Goal: Task Accomplishment & Management: Manage account settings

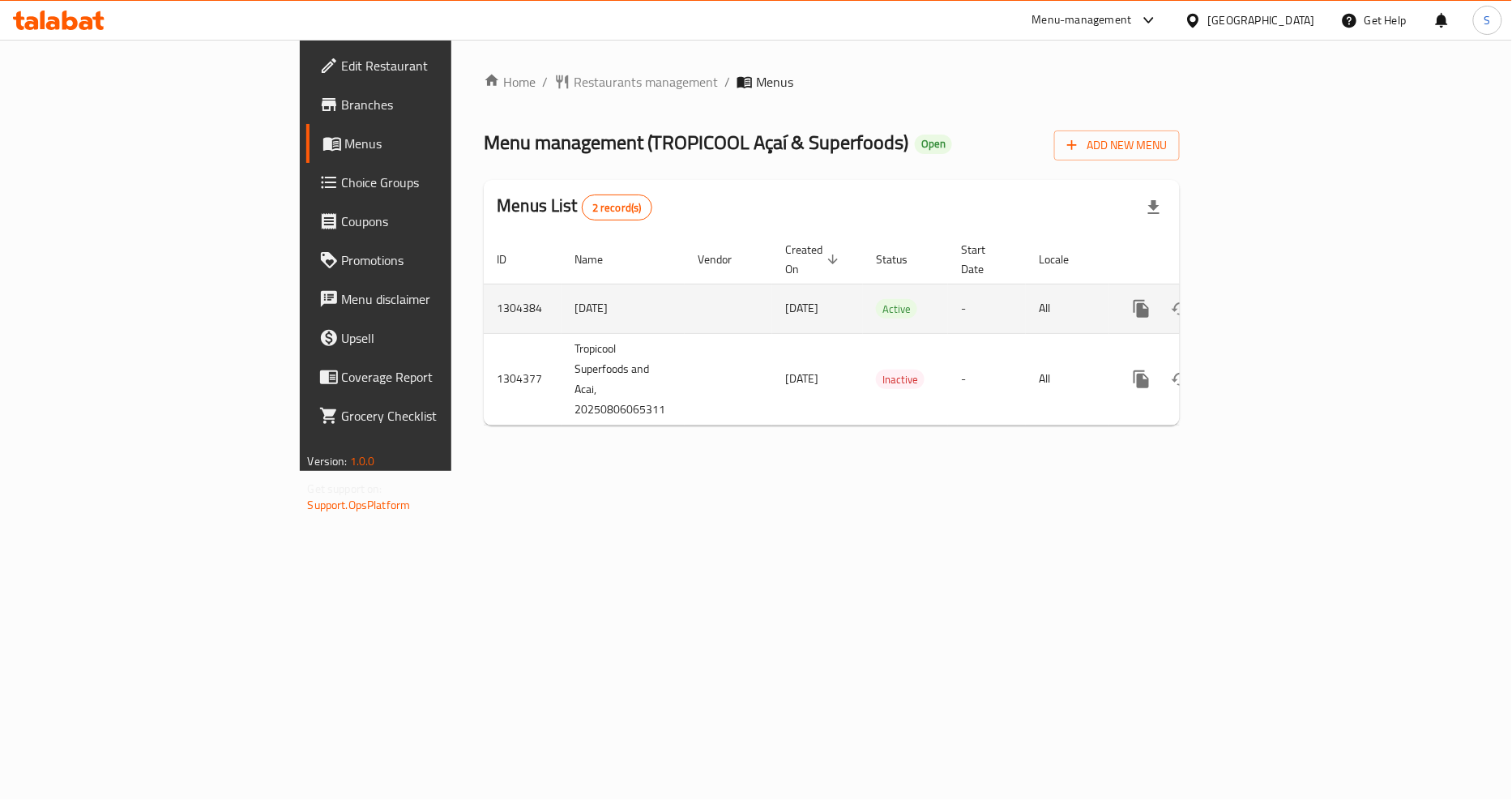
click at [1266, 302] on icon "enhanced table" at bounding box center [1258, 309] width 15 height 15
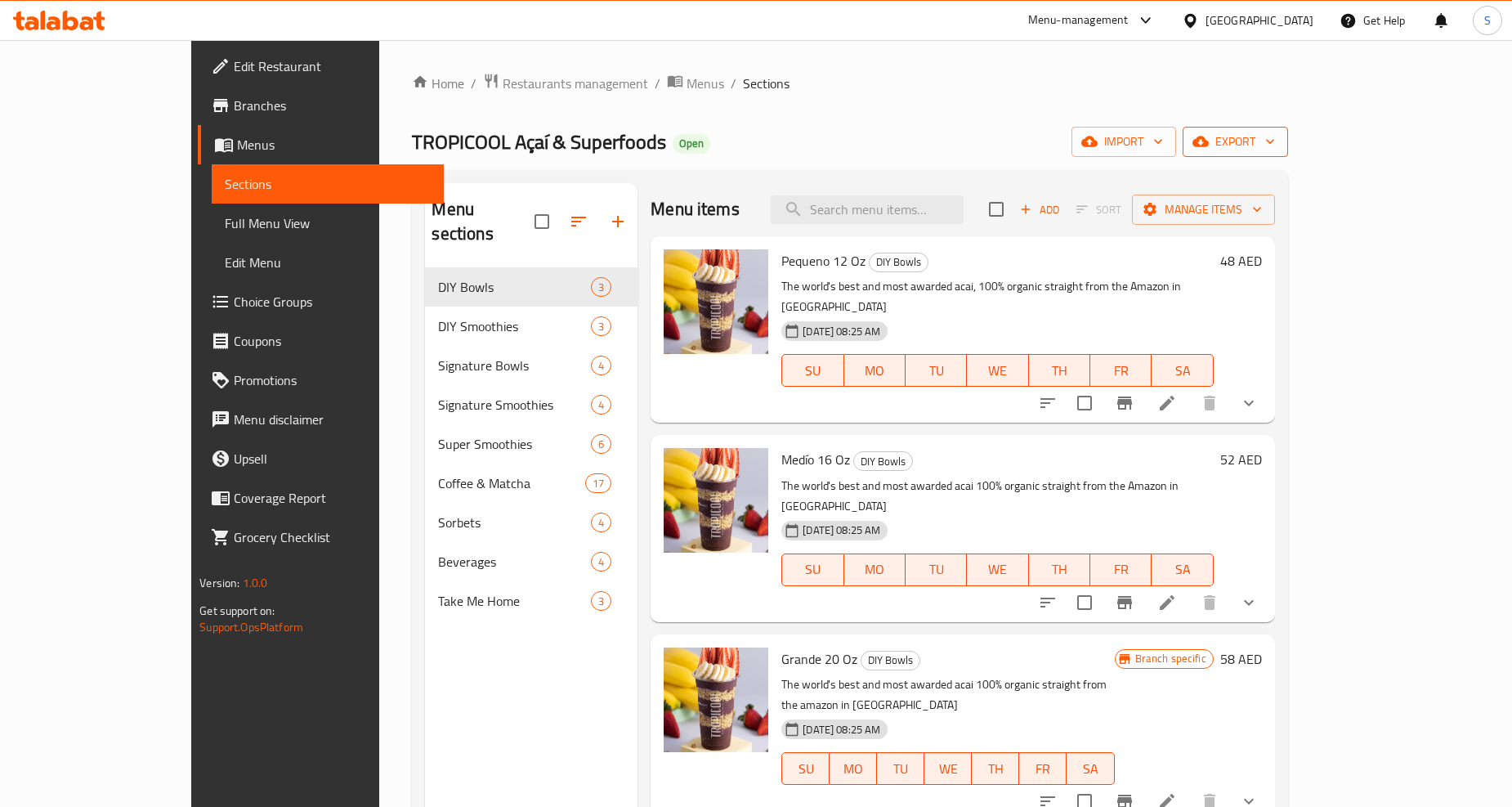
click at [1275, 132] on span "export" at bounding box center [1235, 141] width 80 height 21
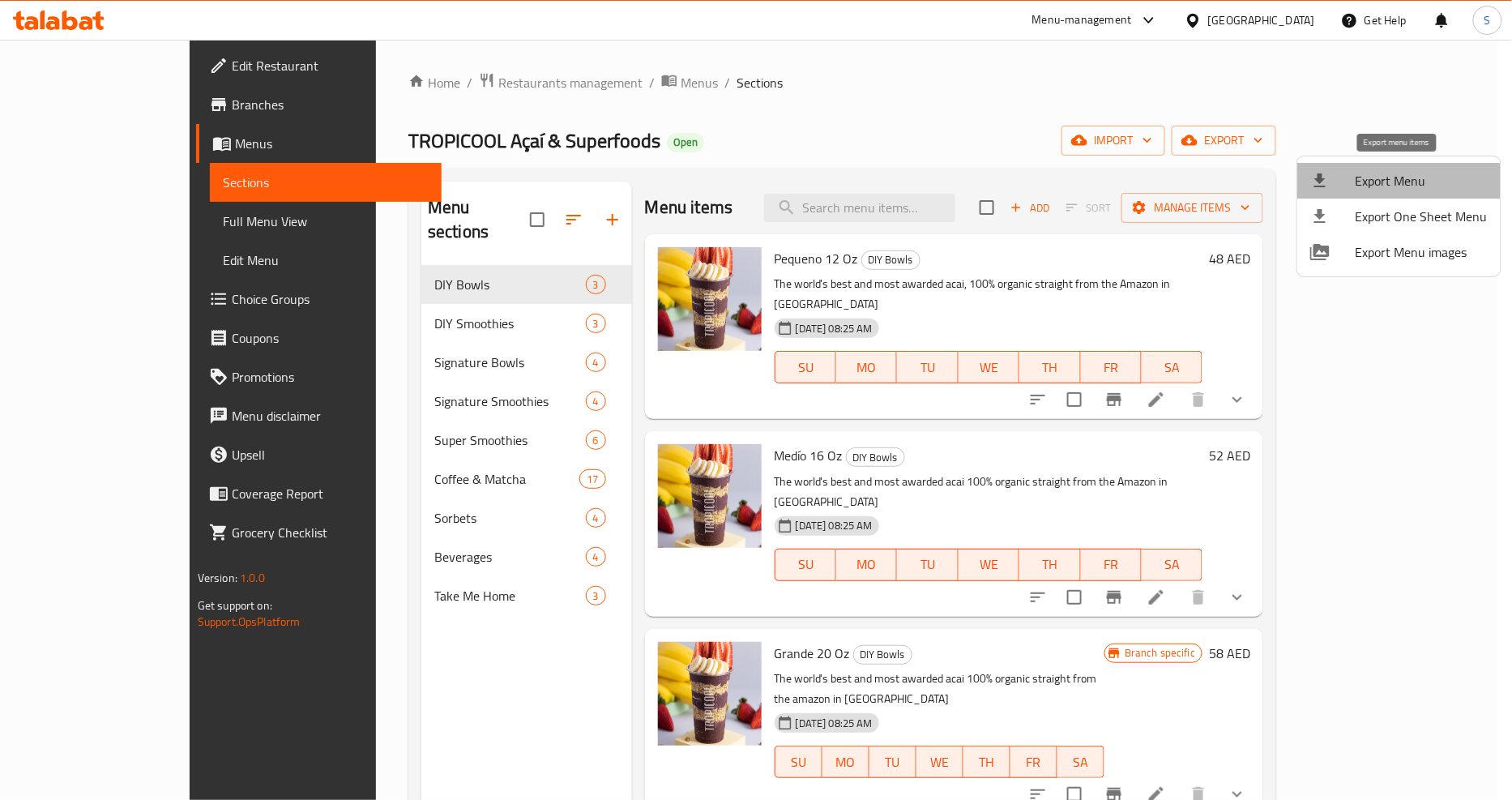
click at [1401, 178] on span "Export Menu" at bounding box center [1421, 180] width 132 height 20
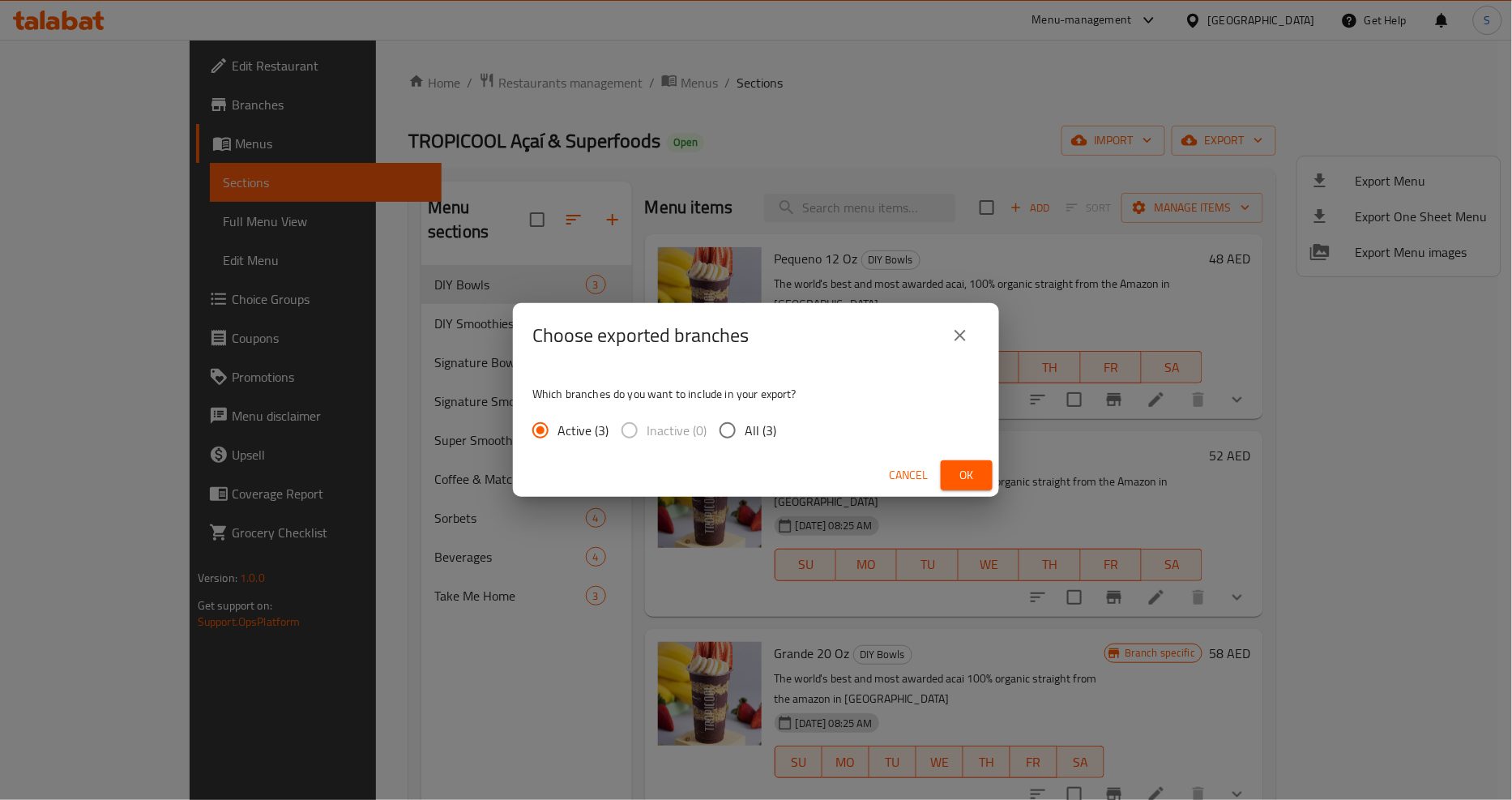
click at [732, 405] on div "Which branches do you want to include in your export? Active (3) Inactive (0) A…" at bounding box center [756, 411] width 486 height 86
click at [740, 425] on input "All (3)" at bounding box center [728, 430] width 34 height 34
radio input "true"
click at [954, 482] on span "Ok" at bounding box center [967, 475] width 26 height 20
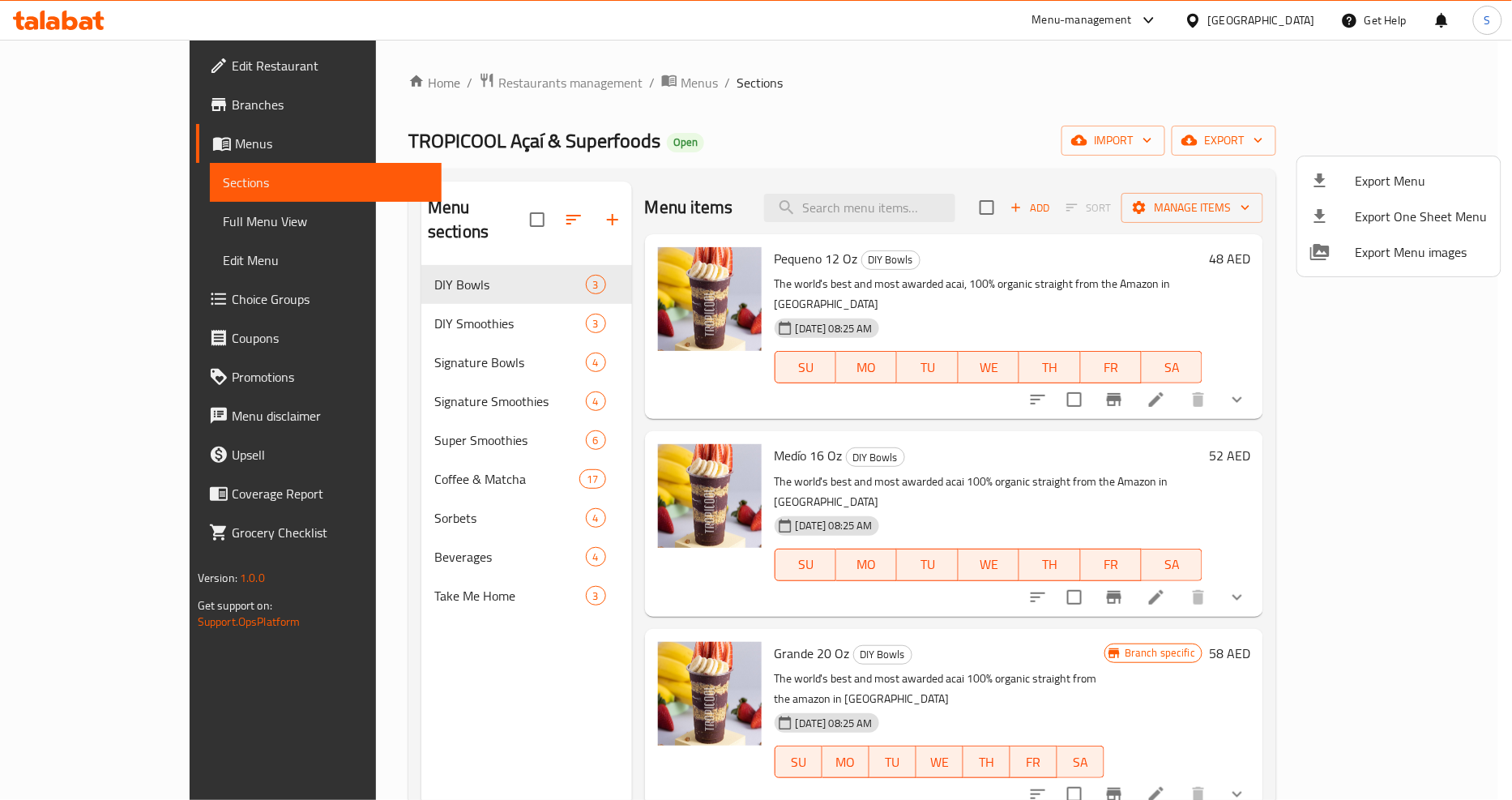
click at [928, 213] on div at bounding box center [756, 400] width 1512 height 800
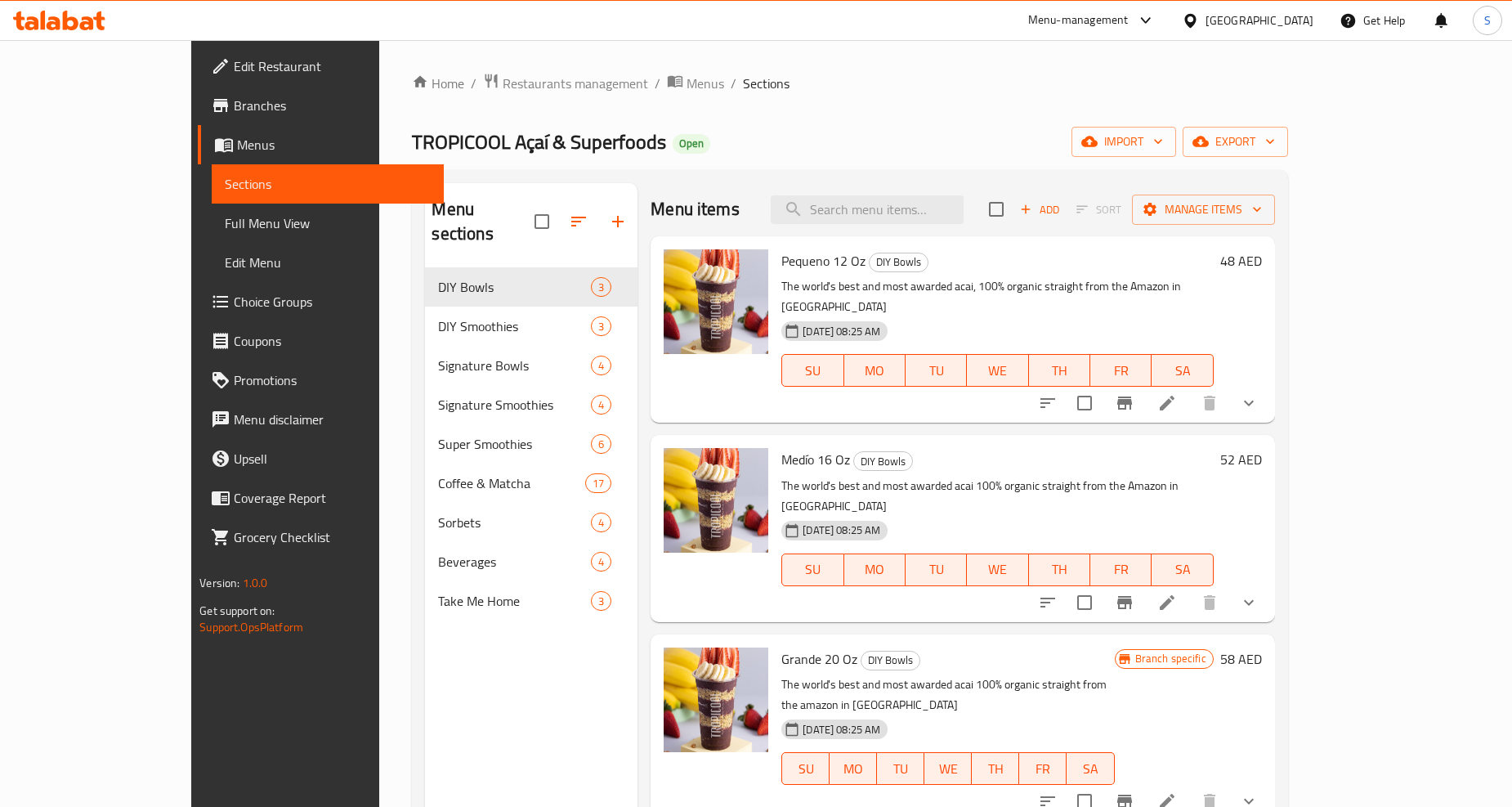
click at [936, 215] on input "search" at bounding box center [867, 209] width 193 height 29
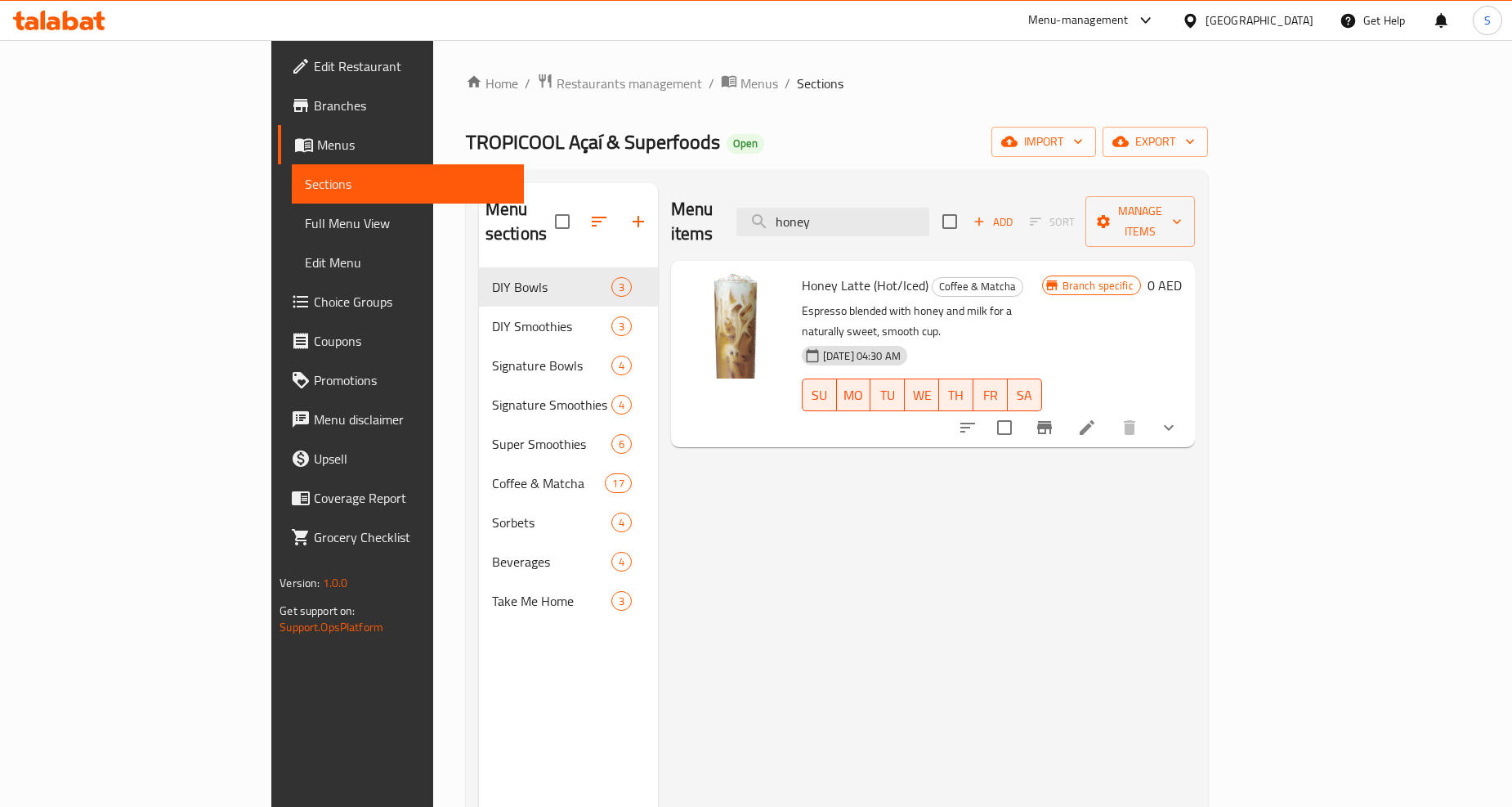
type input "honey"
click at [1096, 417] on icon at bounding box center [1087, 427] width 20 height 20
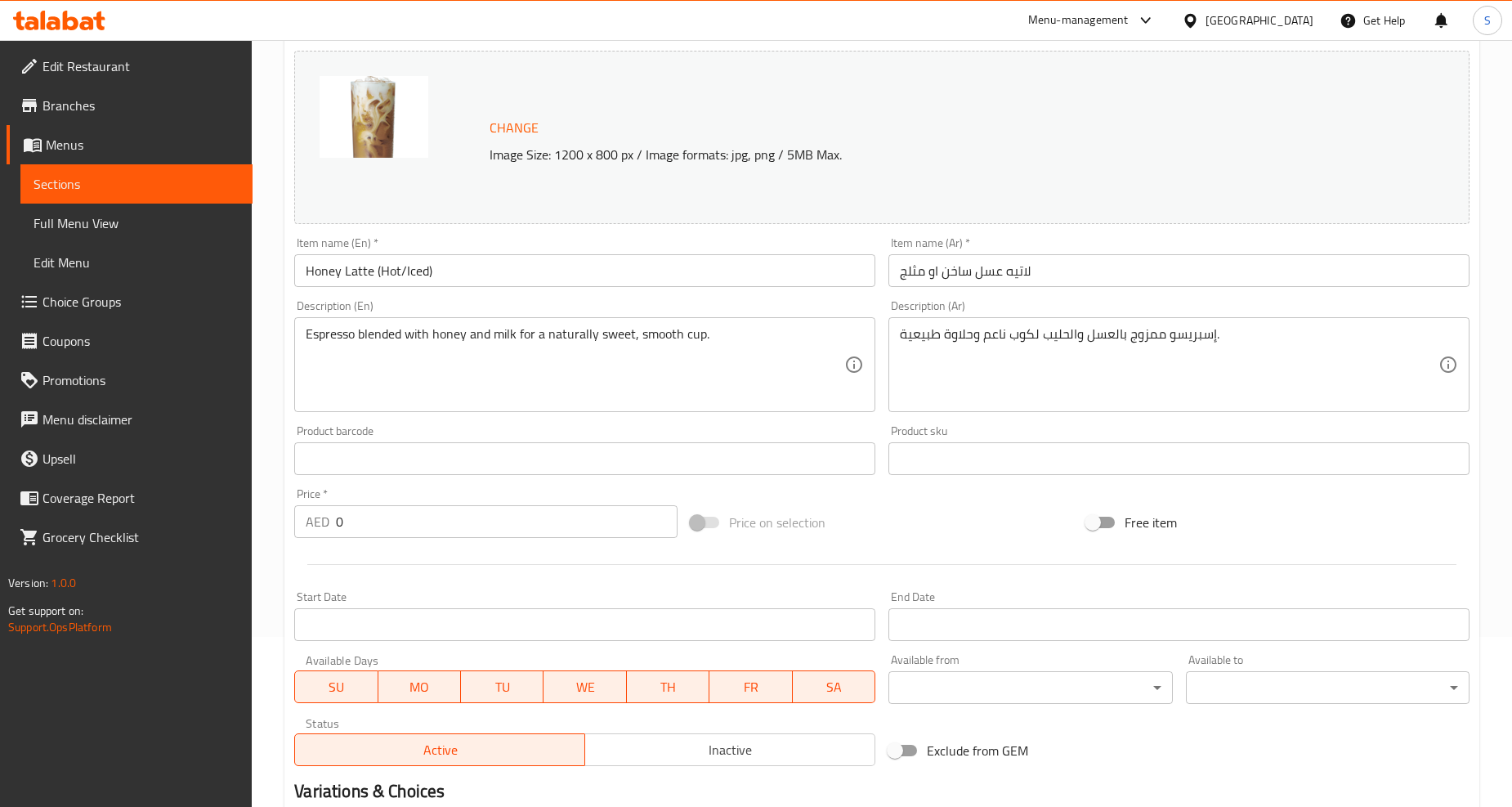
scroll to position [407, 0]
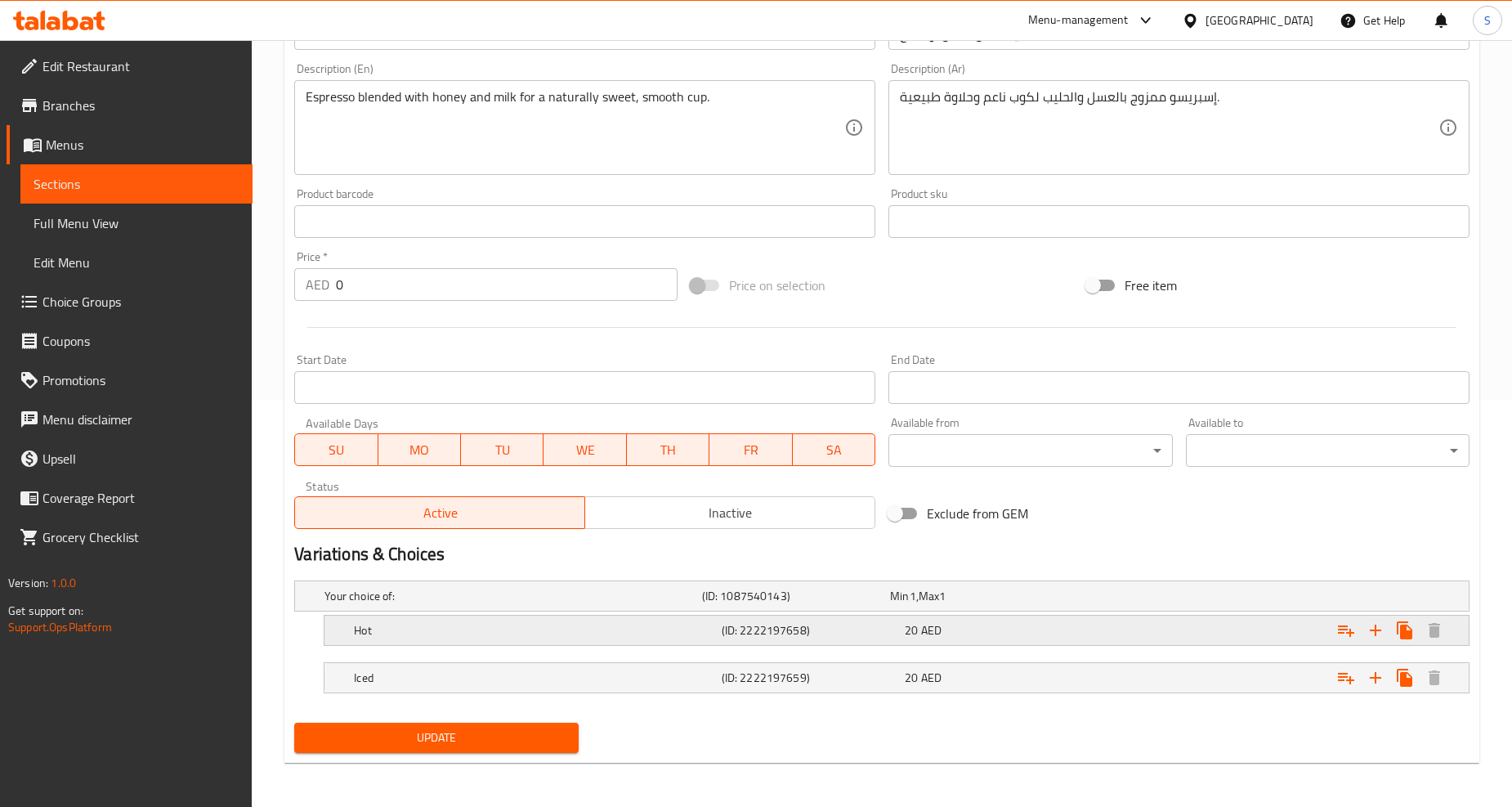
click at [449, 604] on h5 "Hot" at bounding box center [509, 596] width 370 height 16
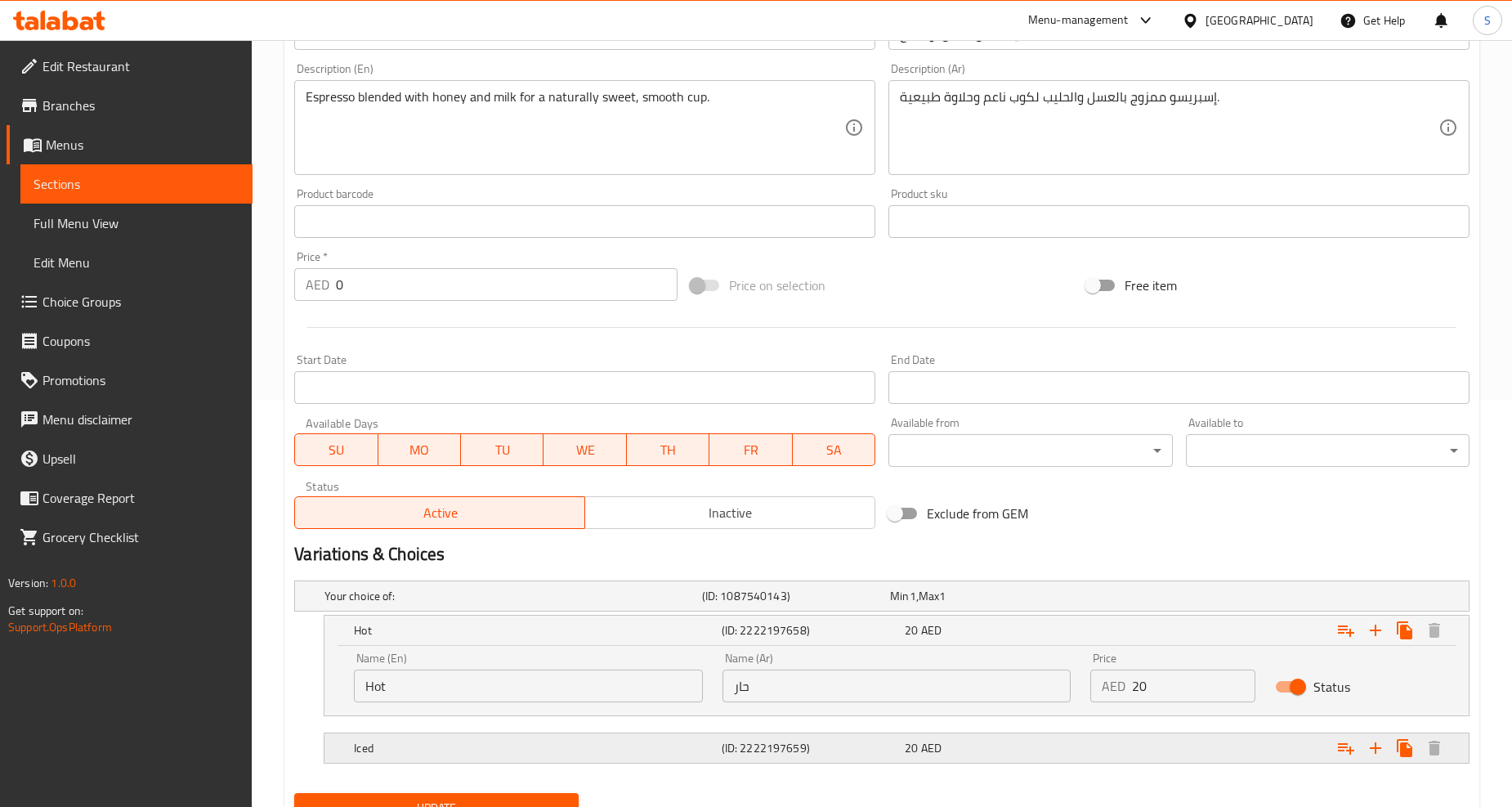
click at [489, 604] on h5 "Iced" at bounding box center [509, 596] width 370 height 16
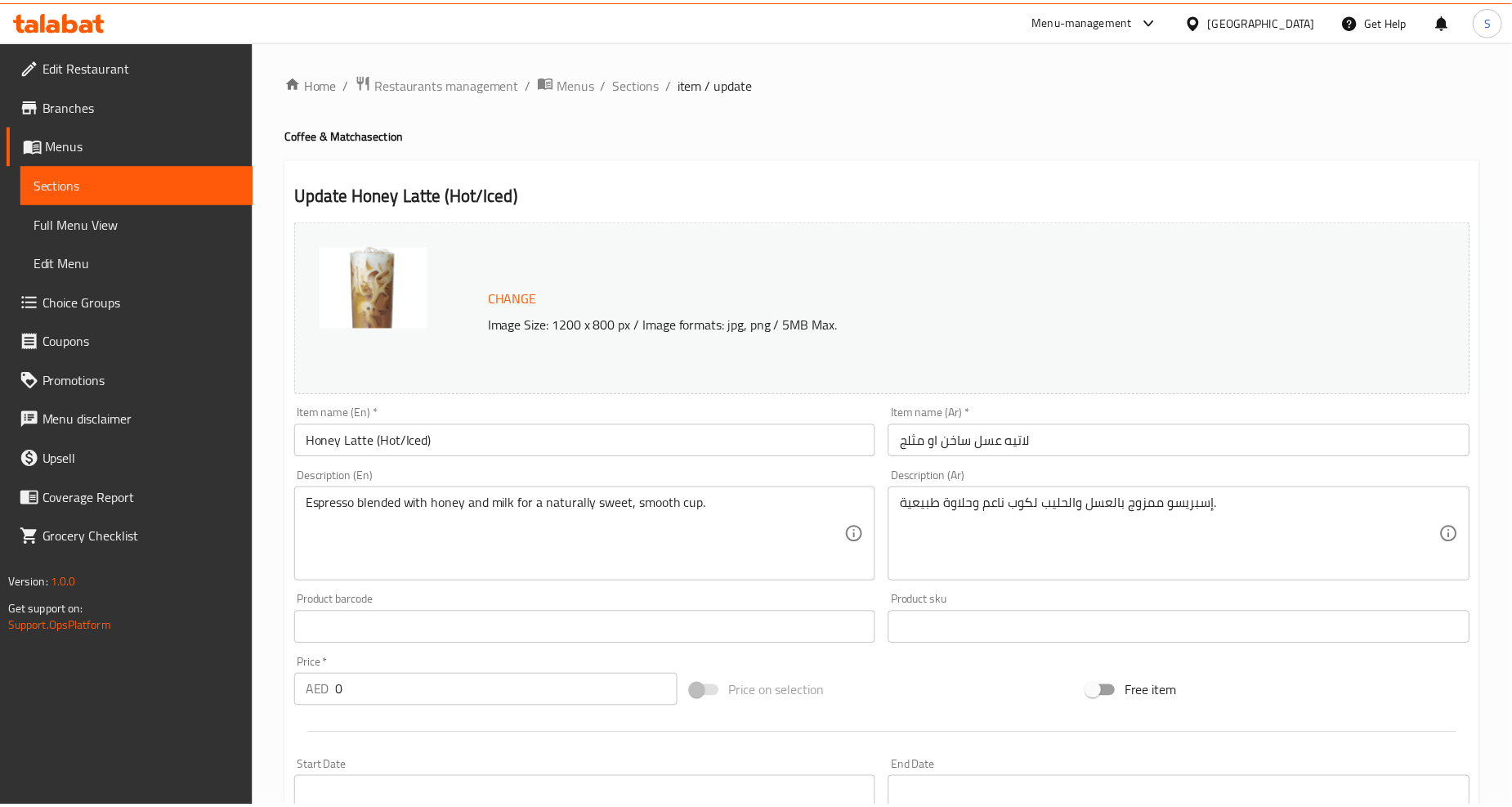
scroll to position [549, 0]
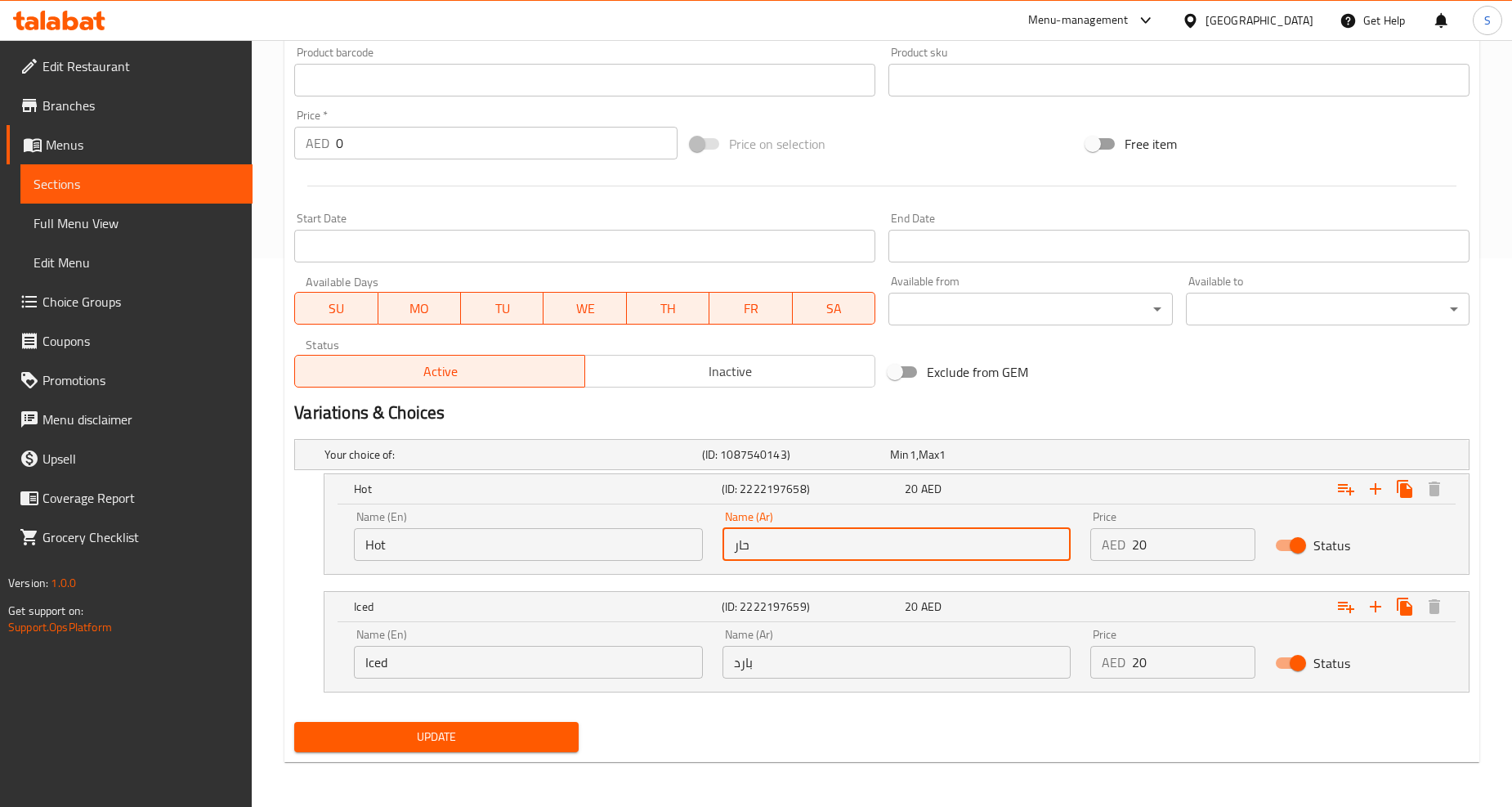
click at [888, 545] on input "حار" at bounding box center [897, 545] width 349 height 33
type input "ساخن"
click at [767, 677] on input "بارد" at bounding box center [897, 662] width 349 height 33
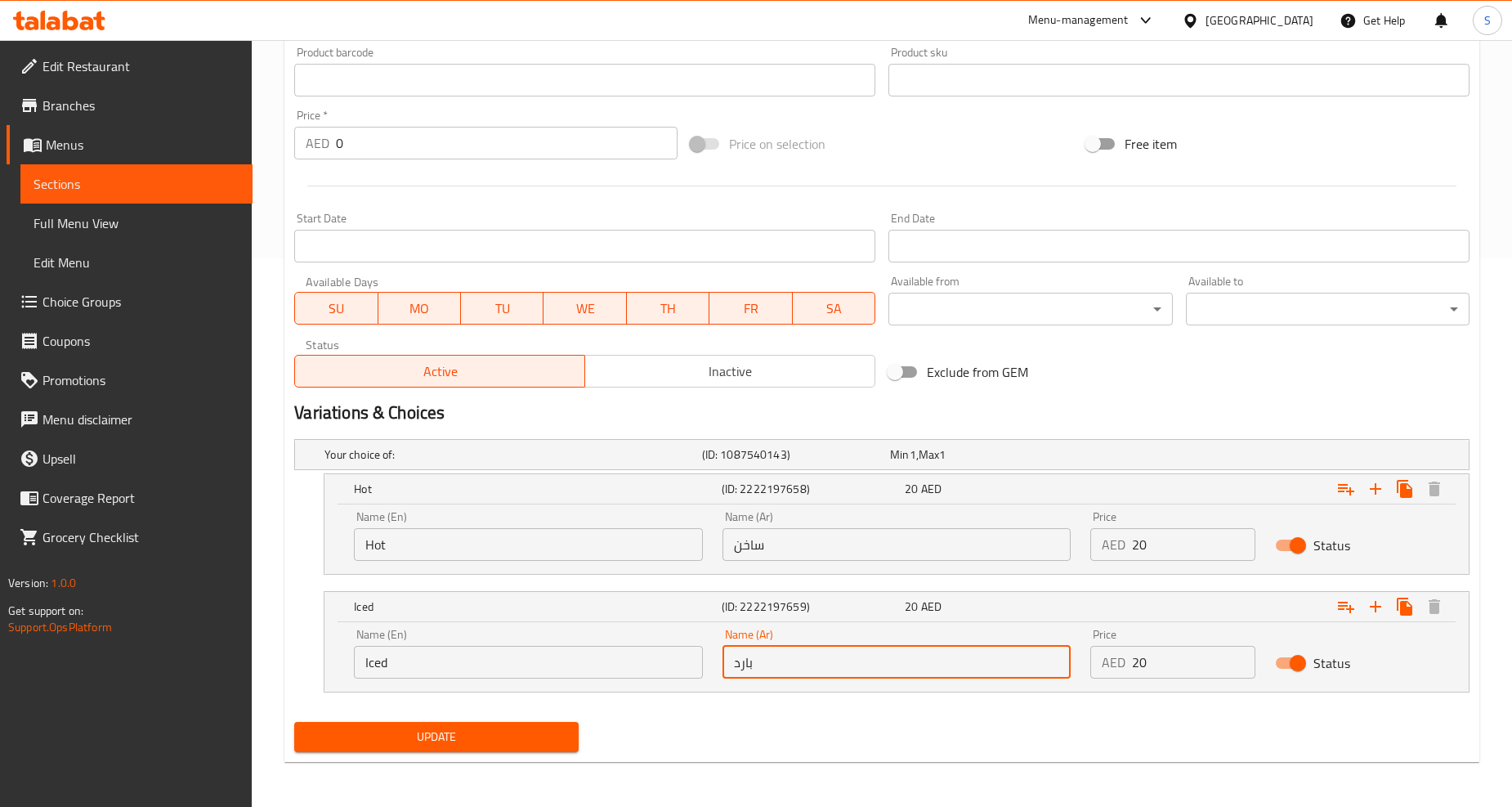
click at [767, 677] on input "بارد" at bounding box center [897, 662] width 349 height 33
type input "مثلج"
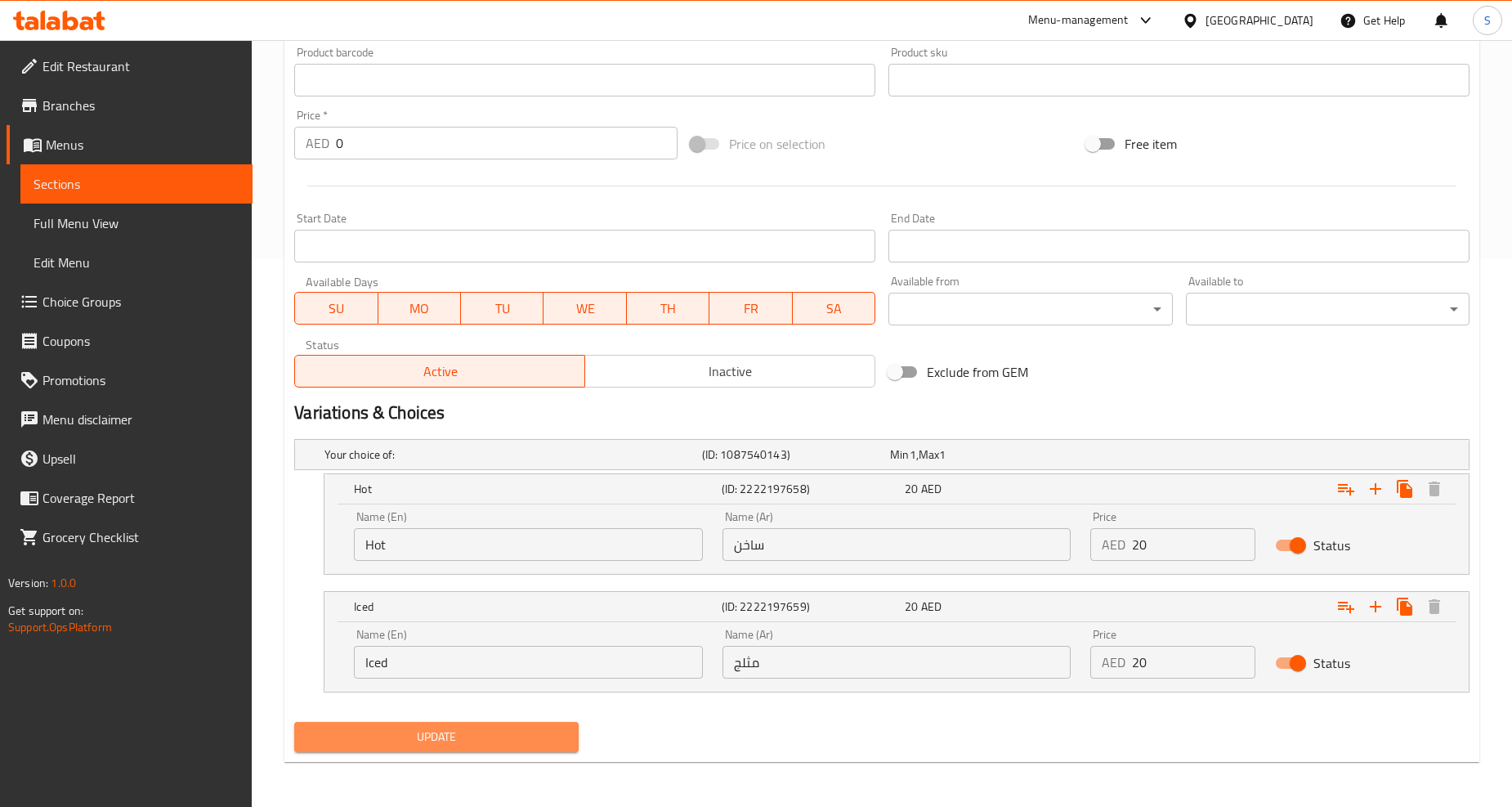
click at [447, 739] on span "Update" at bounding box center [436, 736] width 257 height 21
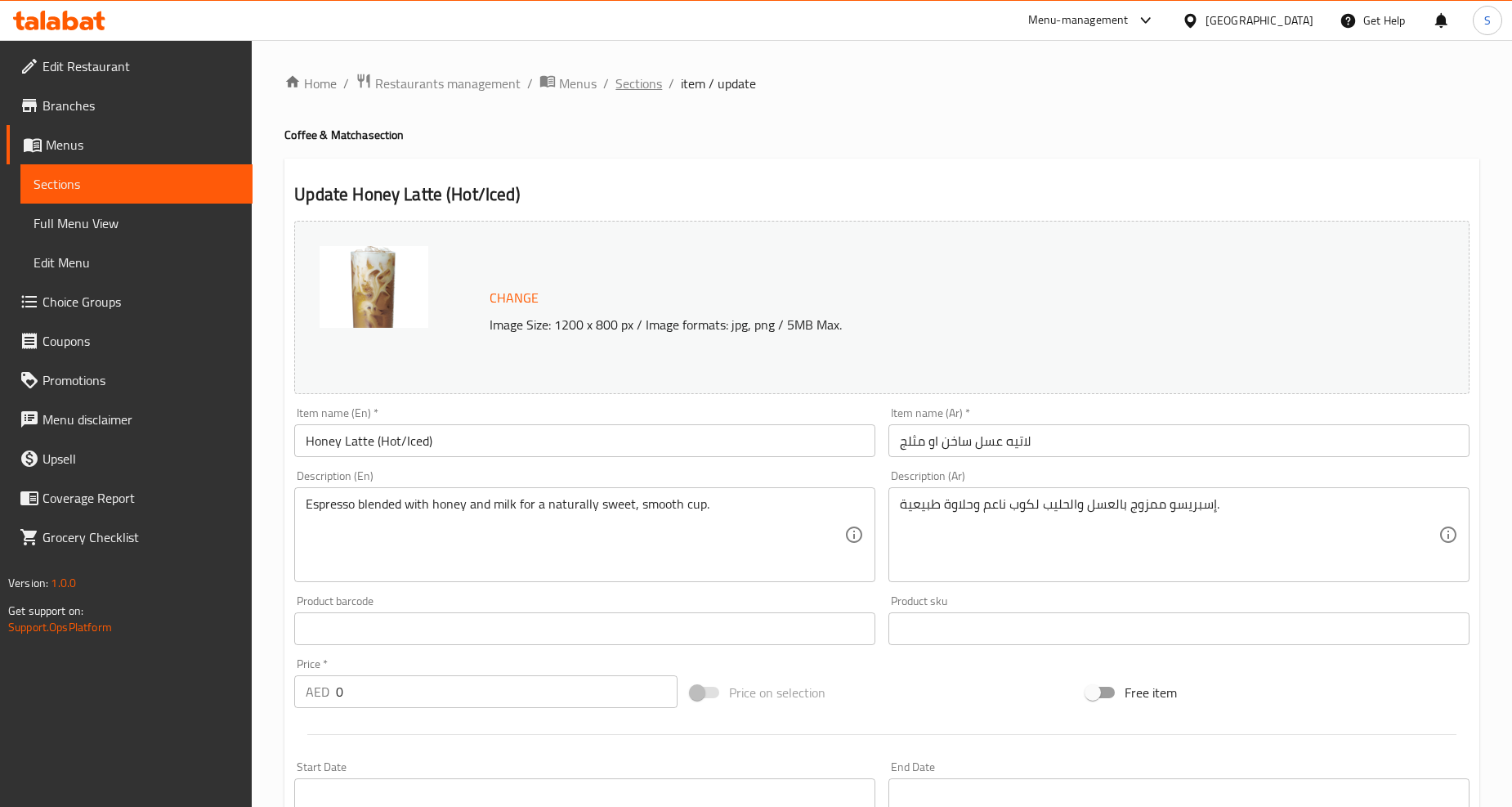
click at [635, 84] on span "Sections" at bounding box center [638, 84] width 47 height 20
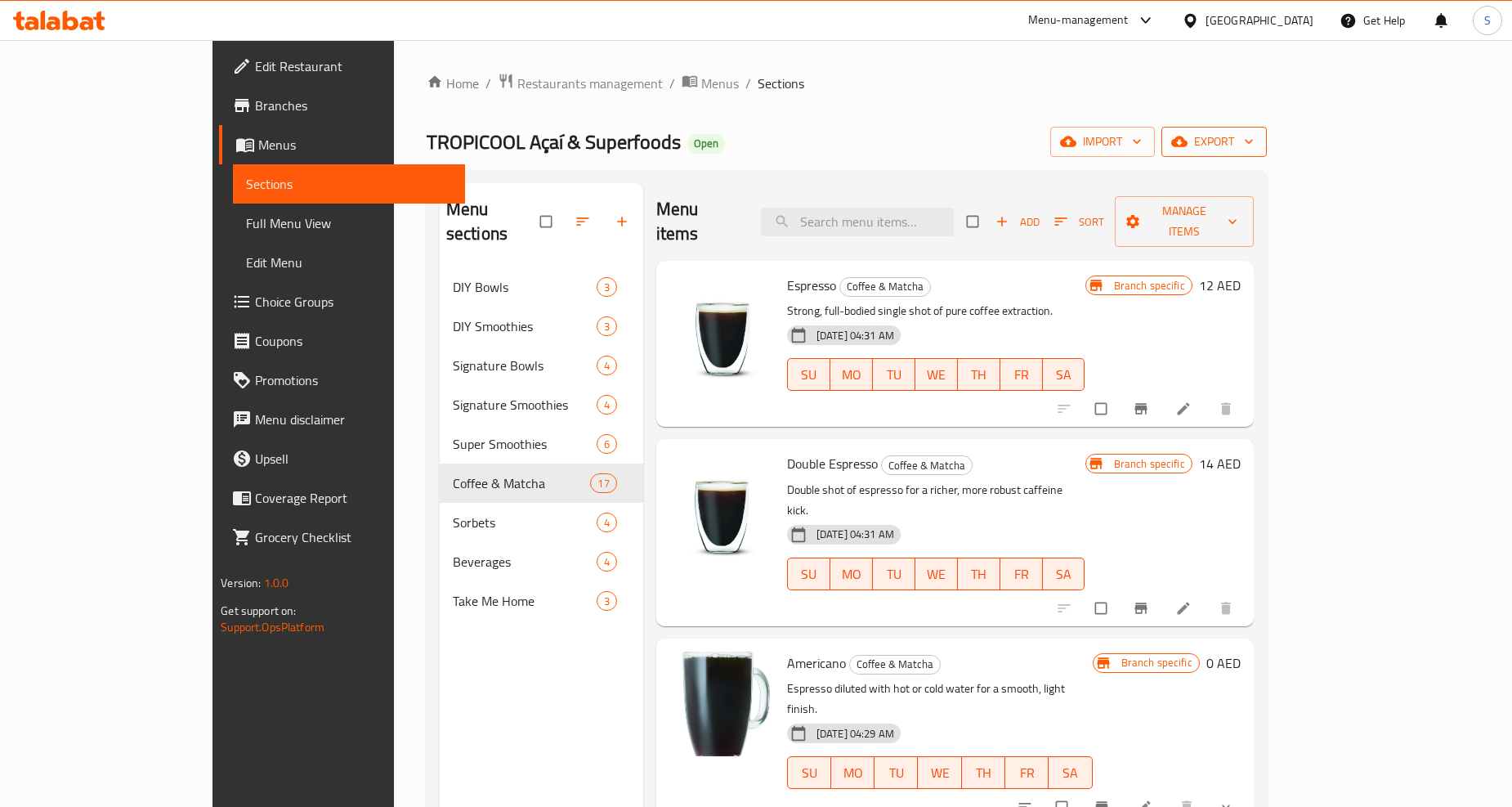
click at [1254, 150] on span "export" at bounding box center [1214, 141] width 80 height 21
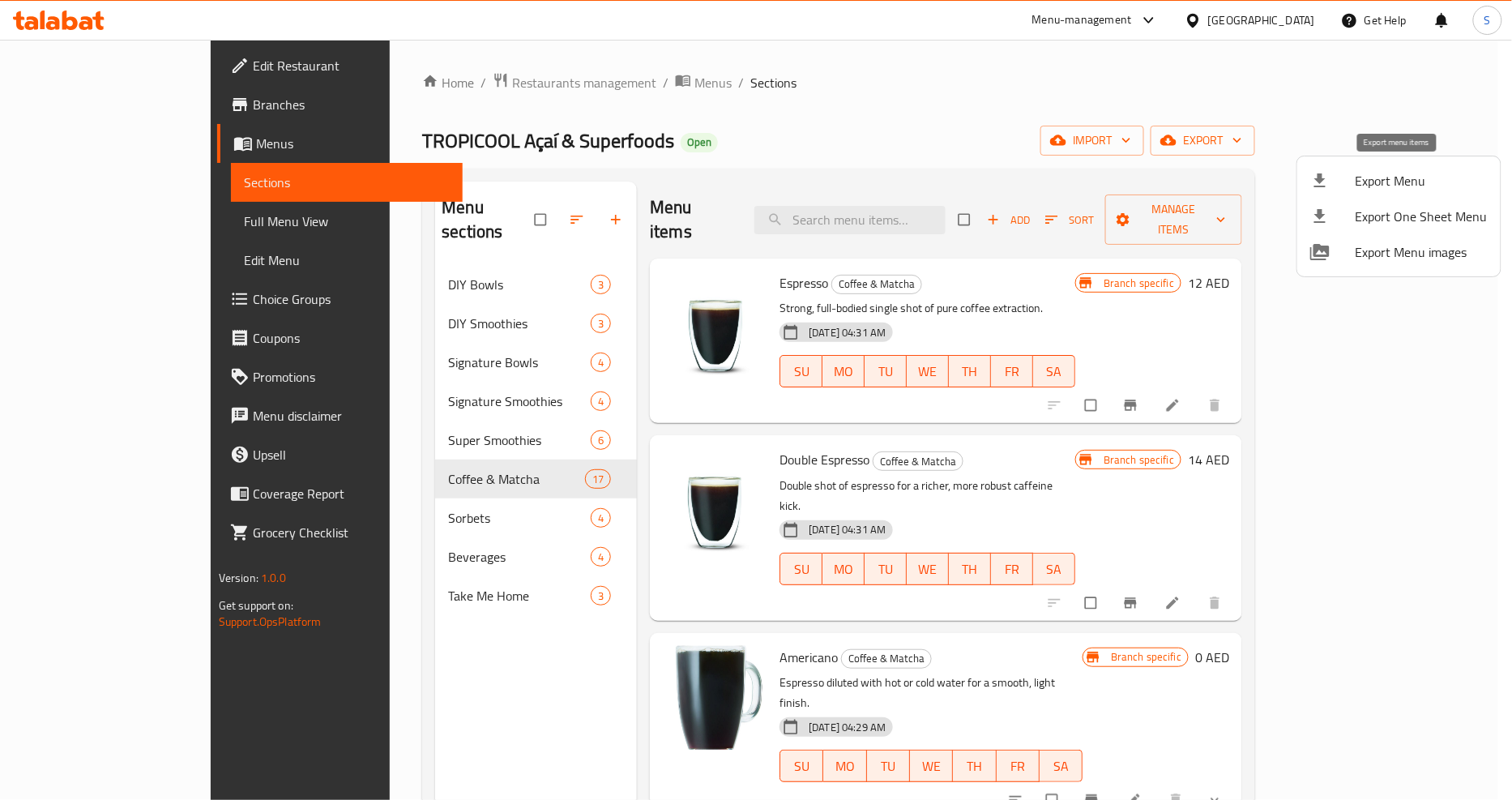
click at [1369, 189] on span "Export Menu" at bounding box center [1421, 180] width 132 height 20
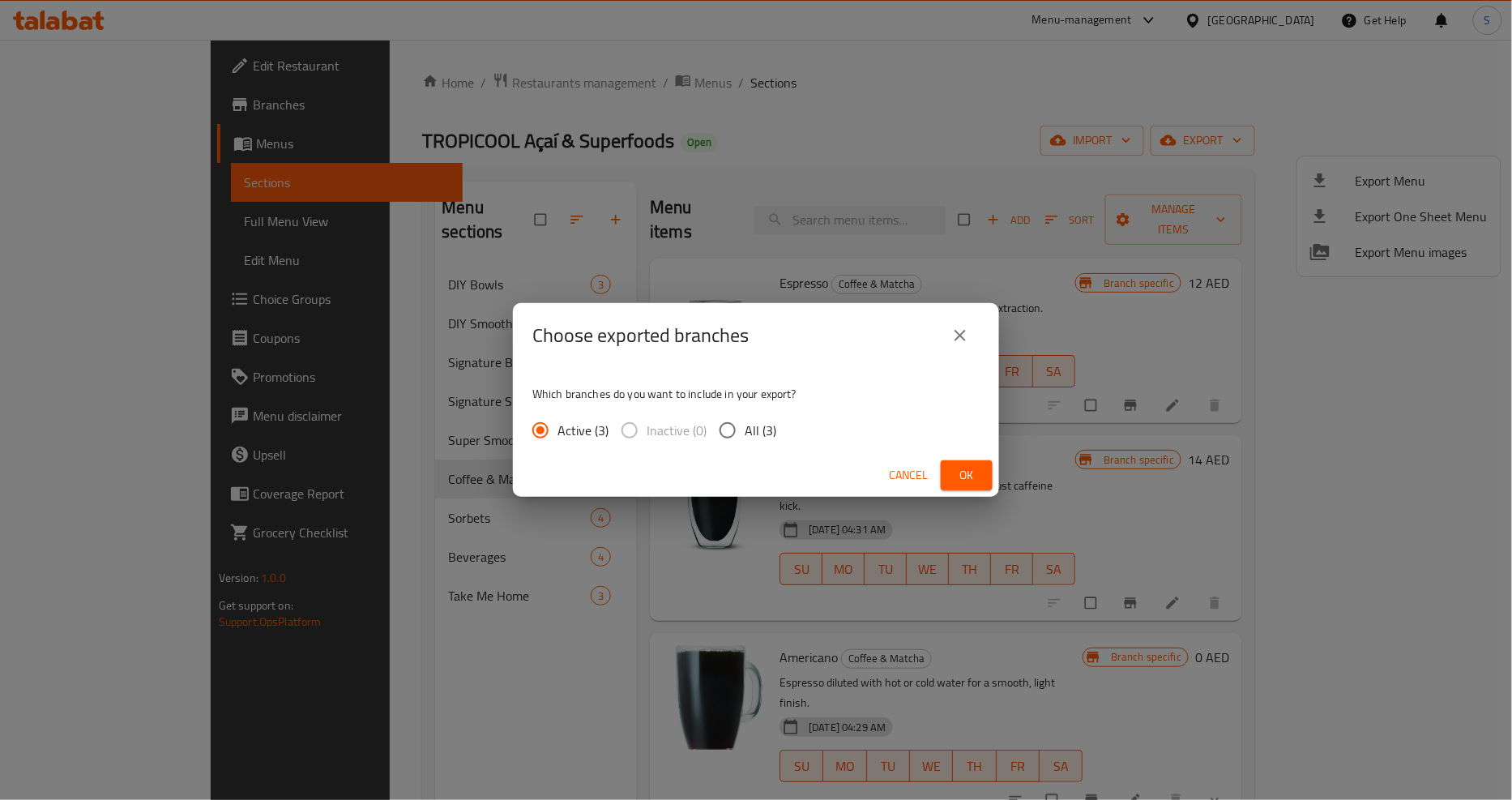
click at [746, 431] on span "All (3)" at bounding box center [760, 430] width 32 height 20
click at [745, 431] on input "All (3)" at bounding box center [728, 430] width 34 height 34
radio input "true"
click at [975, 481] on span "Ok" at bounding box center [967, 475] width 26 height 20
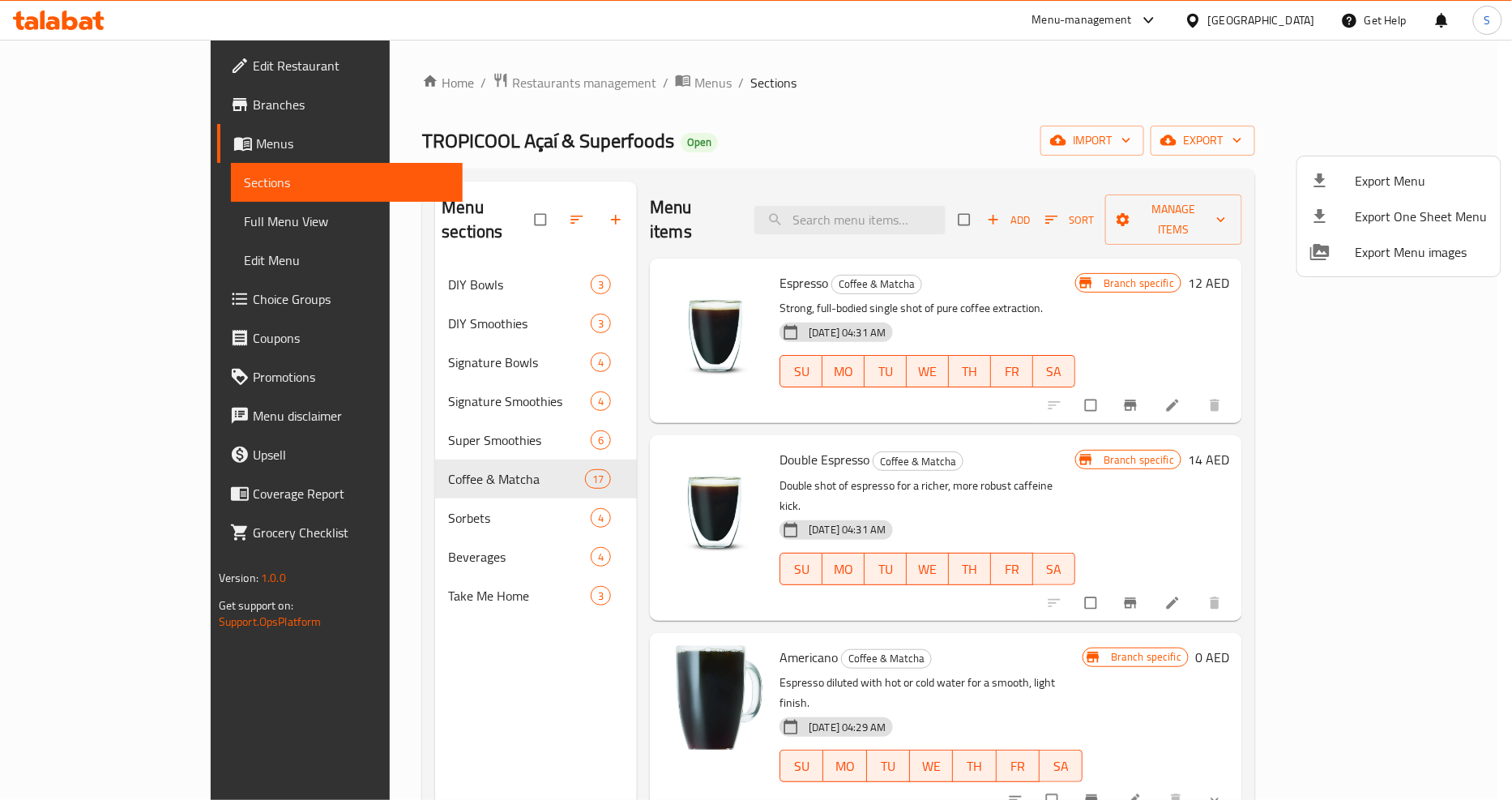
click at [884, 211] on div at bounding box center [756, 400] width 1512 height 800
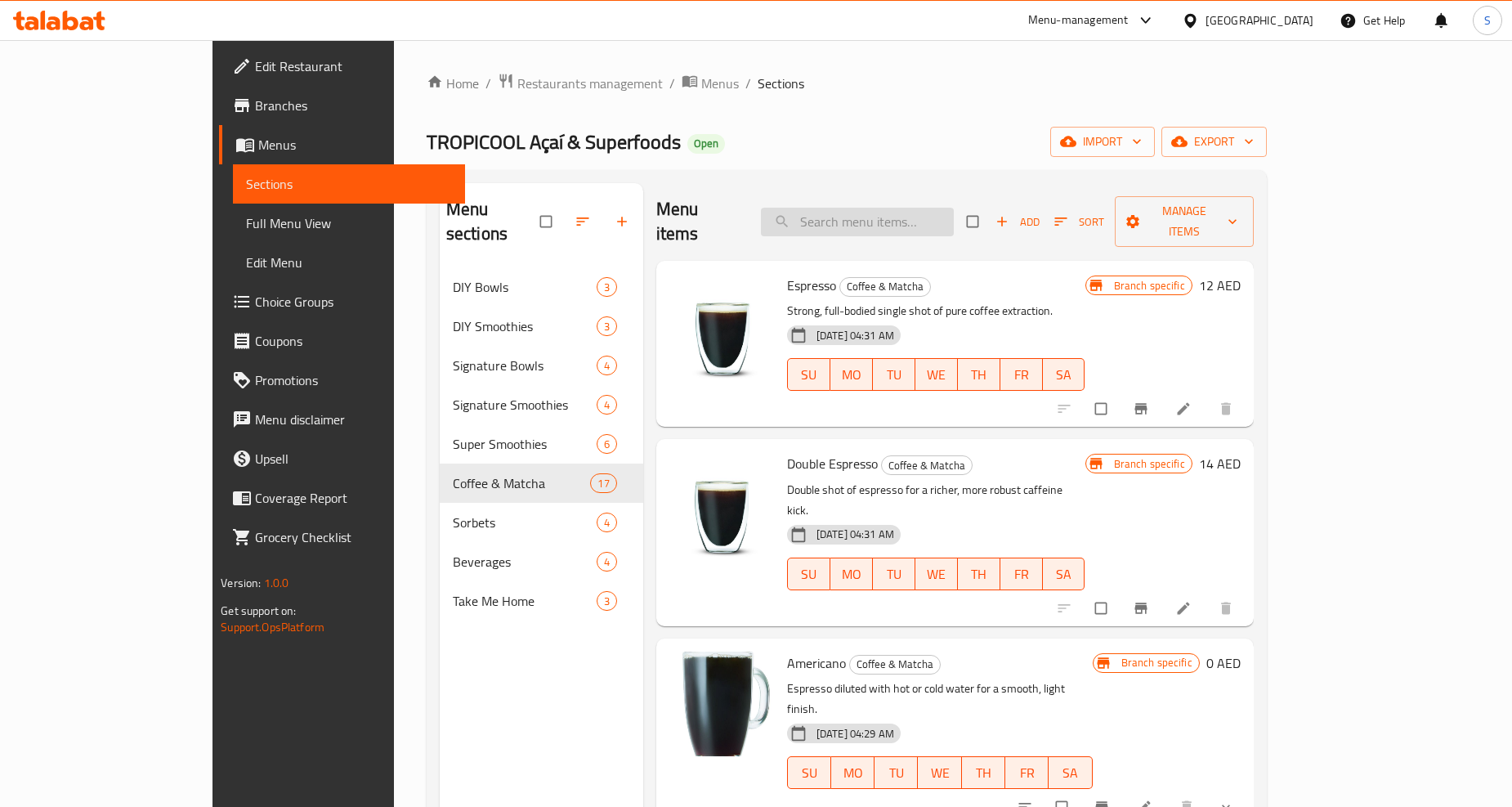
click at [904, 207] on input "search" at bounding box center [857, 221] width 193 height 29
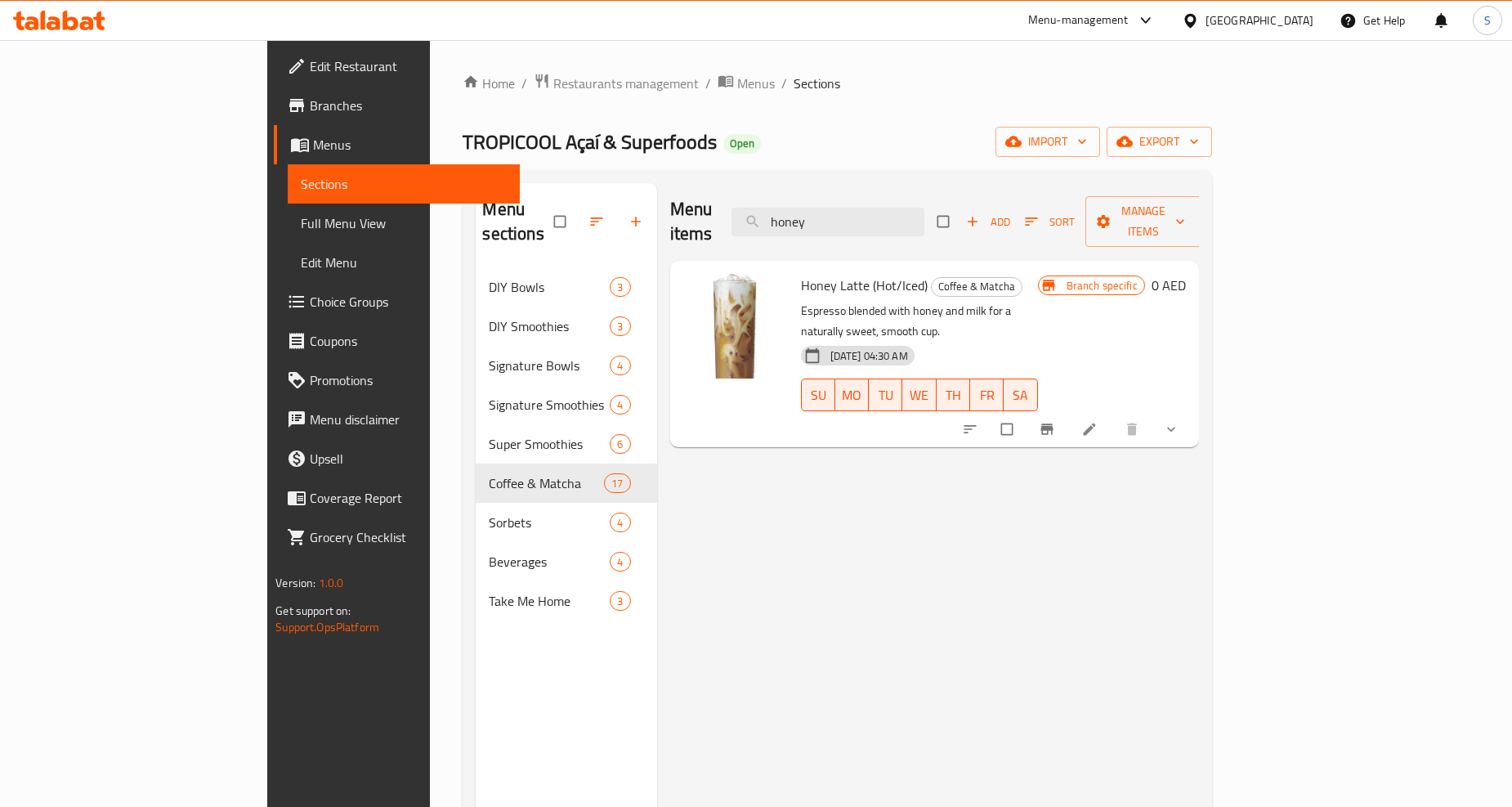
type input "honey"
click at [1192, 411] on button "show more" at bounding box center [1173, 429] width 39 height 36
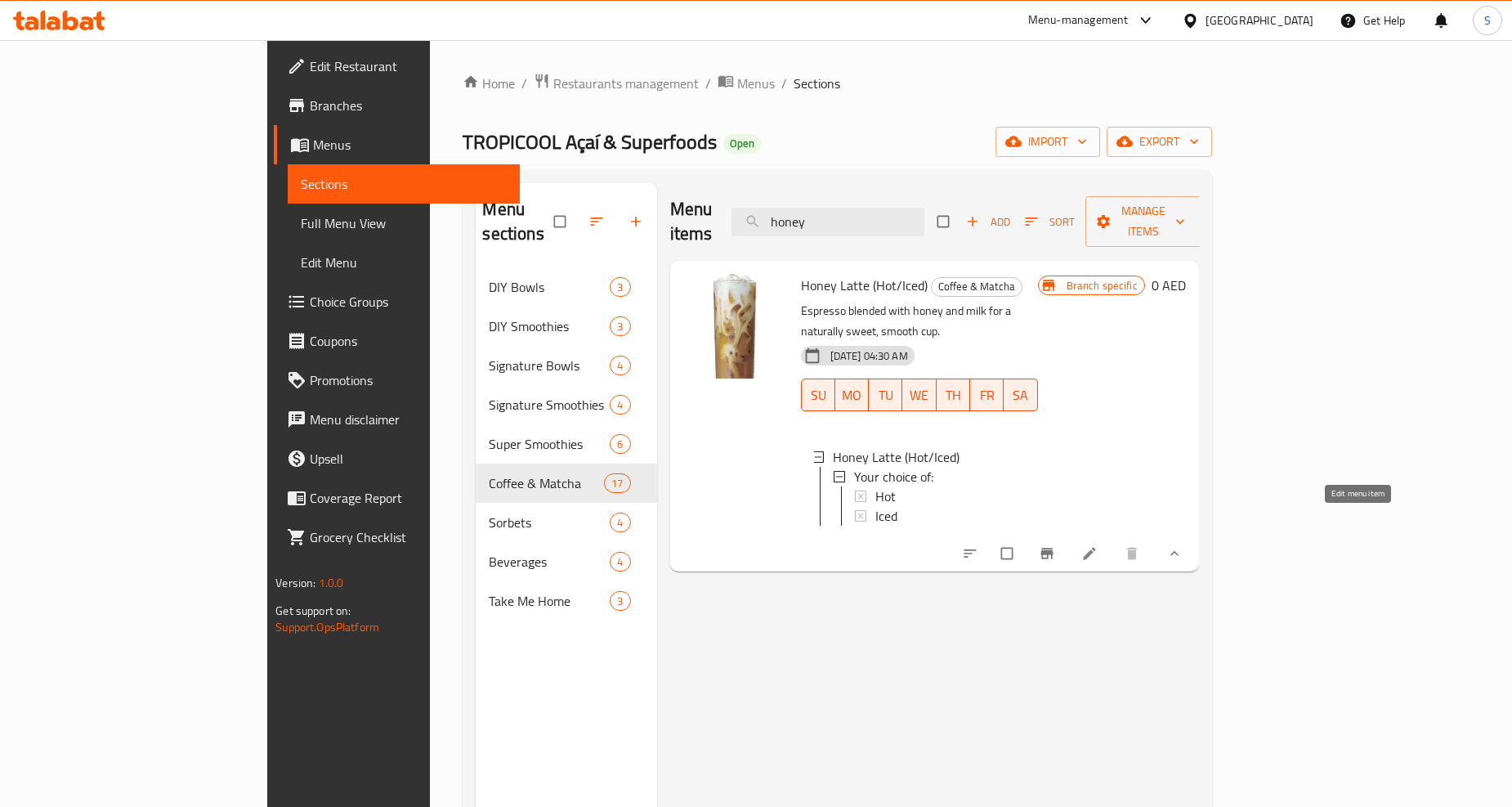
click at [1097, 545] on icon at bounding box center [1089, 554] width 16 height 16
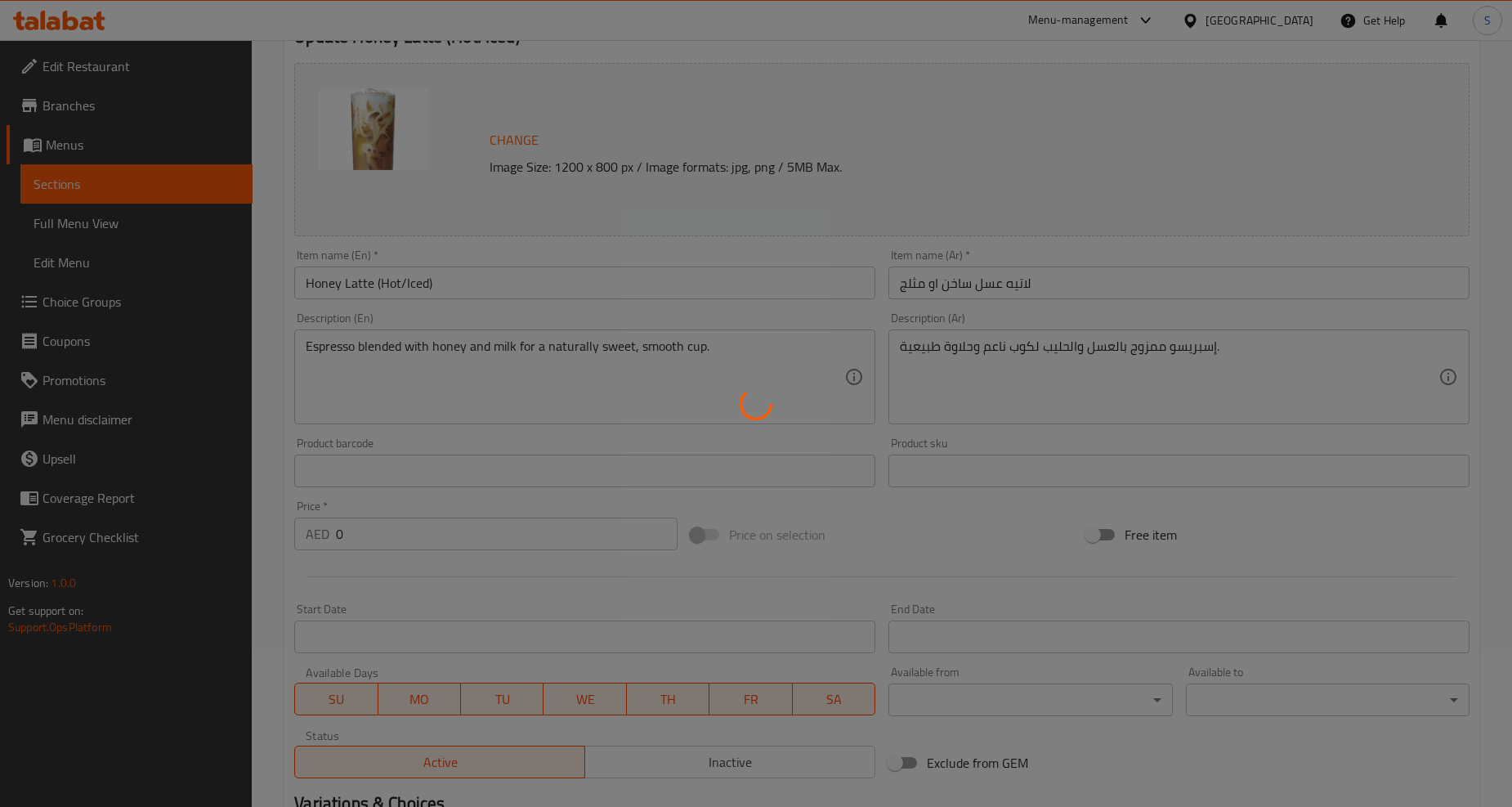
scroll to position [407, 0]
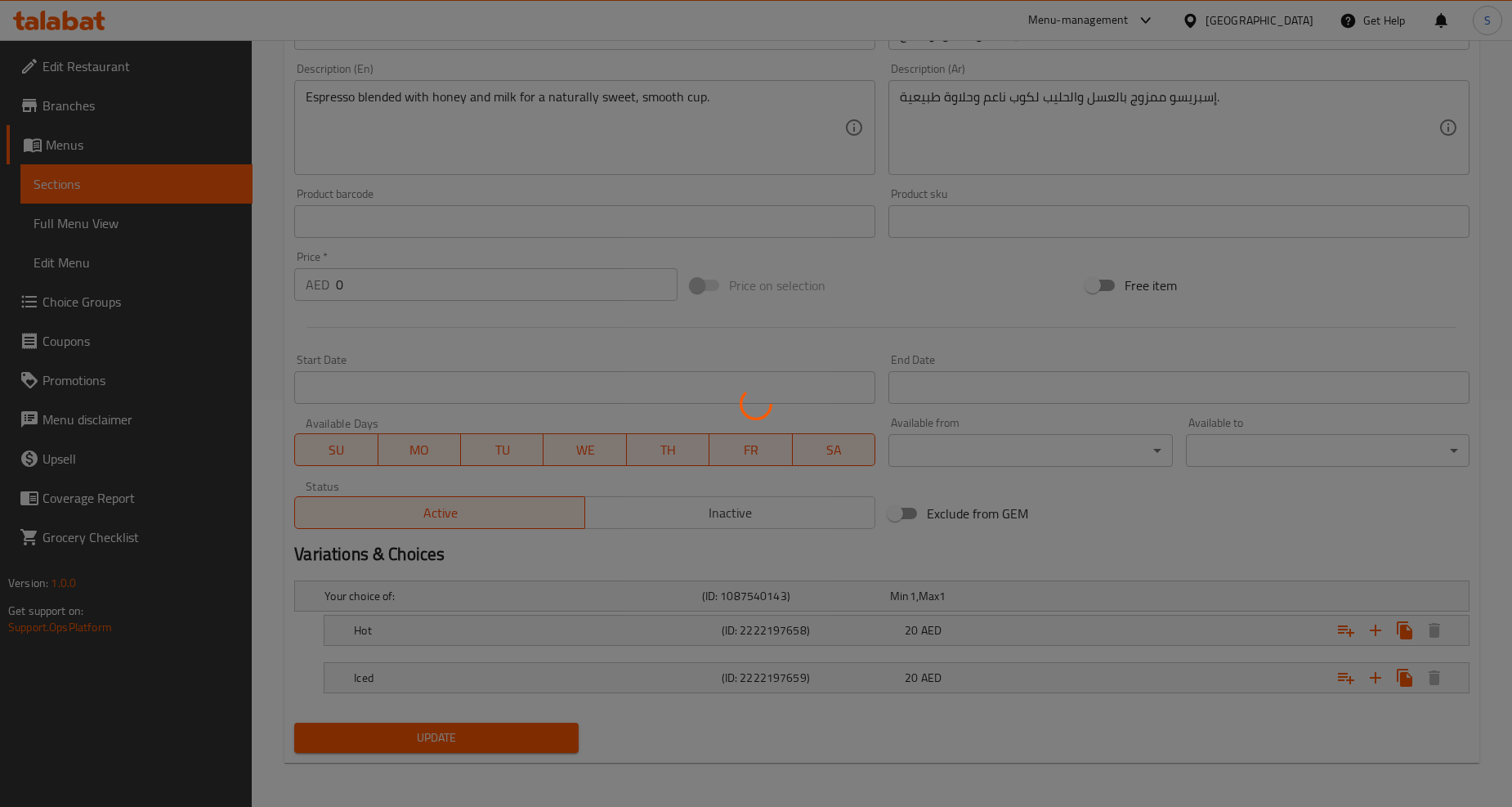
click at [453, 625] on div at bounding box center [756, 404] width 1512 height 807
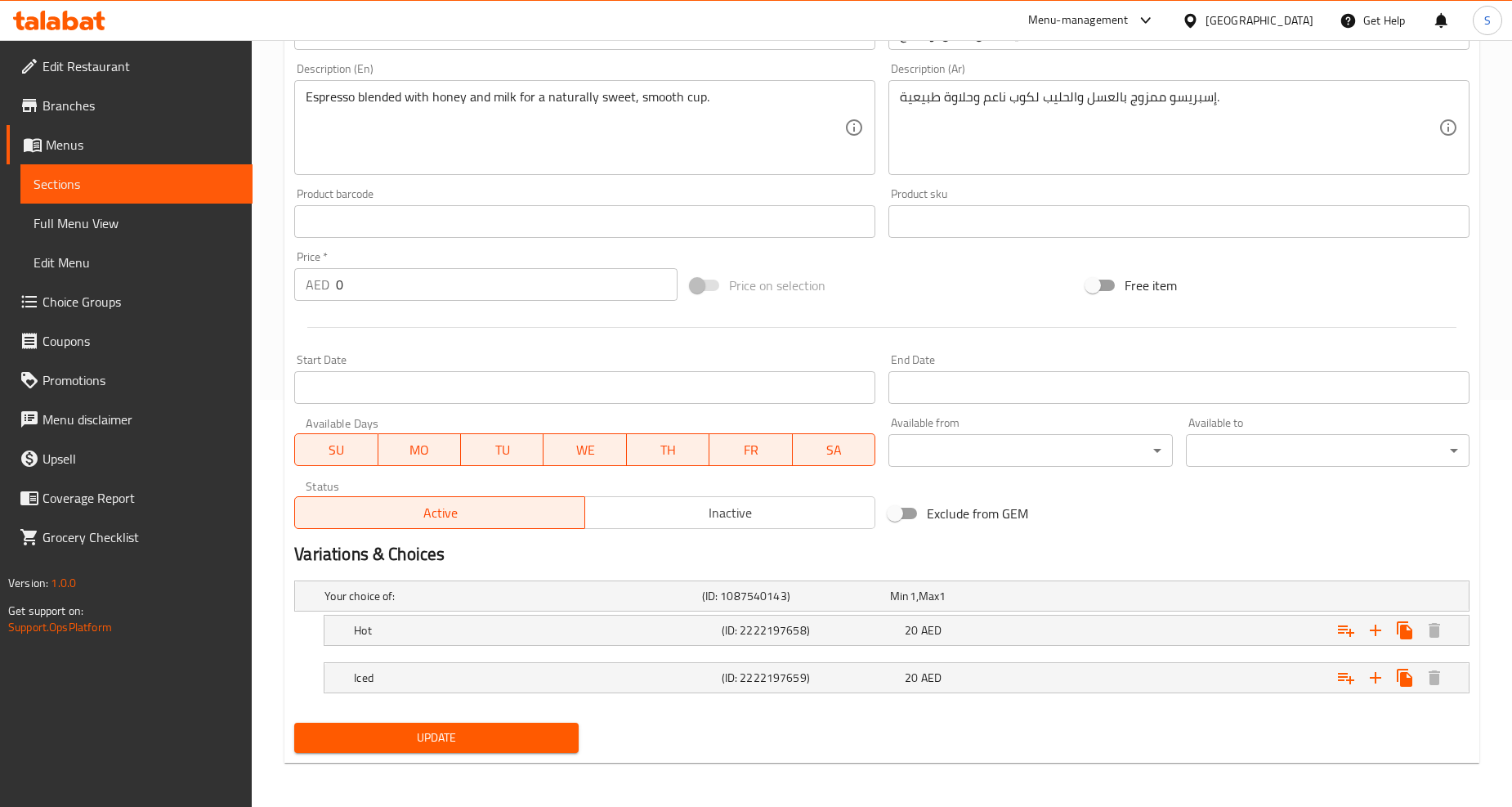
click at [453, 604] on h5 "Hot" at bounding box center [509, 596] width 370 height 16
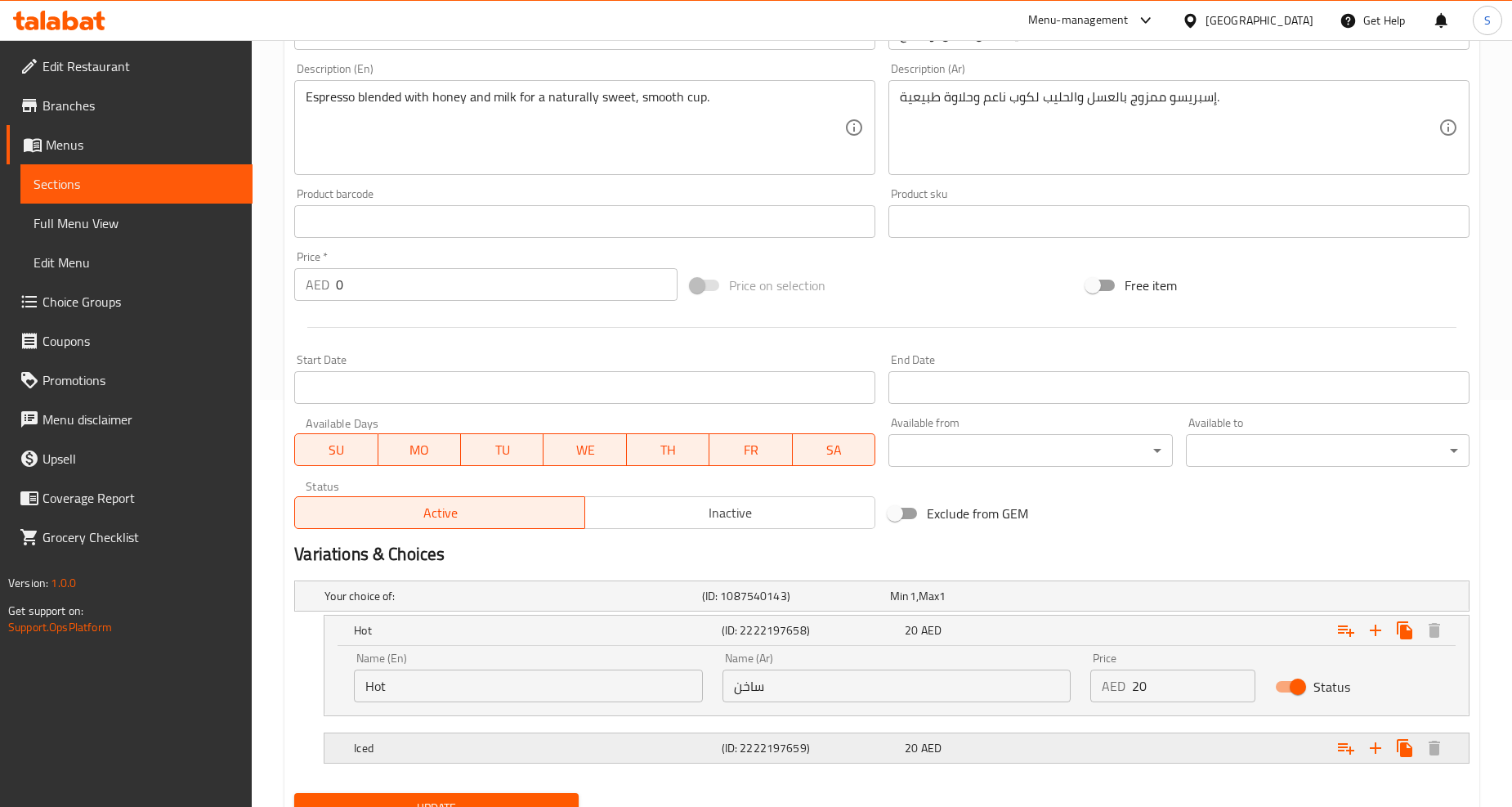
click at [650, 604] on h5 "Iced" at bounding box center [509, 596] width 370 height 16
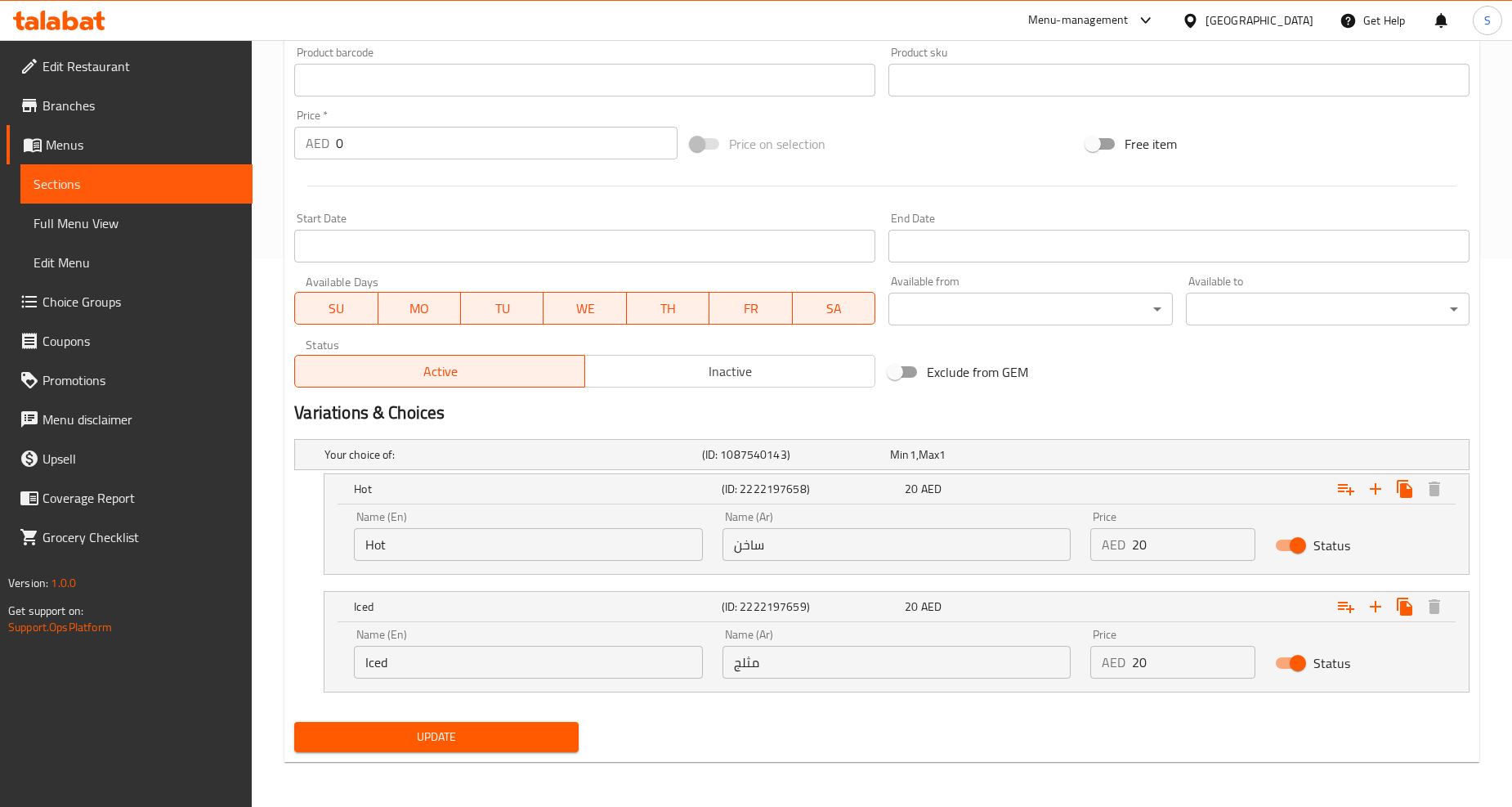
scroll to position [0, 0]
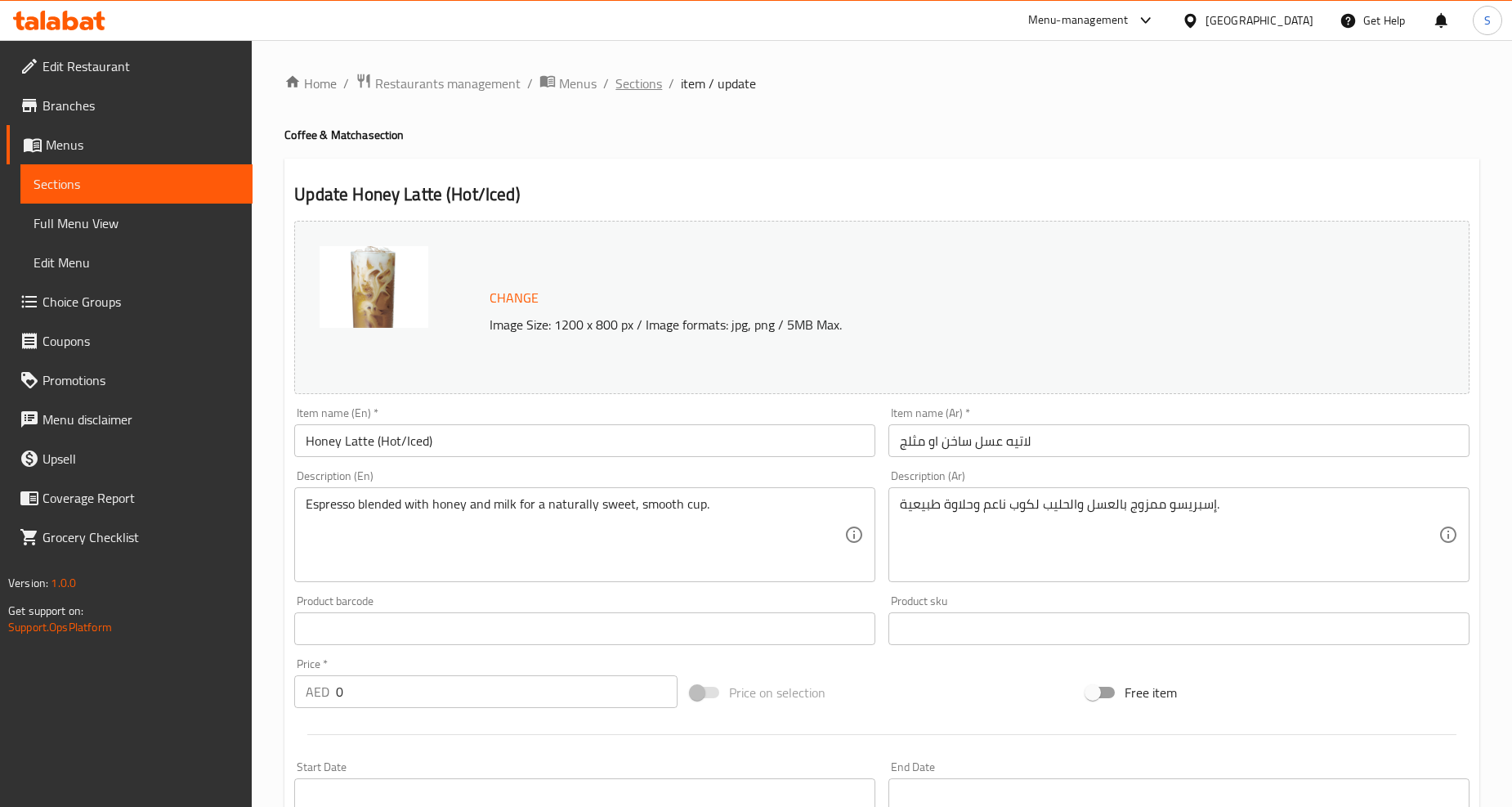
click at [635, 88] on span "Sections" at bounding box center [638, 84] width 47 height 20
